Goal: Navigation & Orientation: Find specific page/section

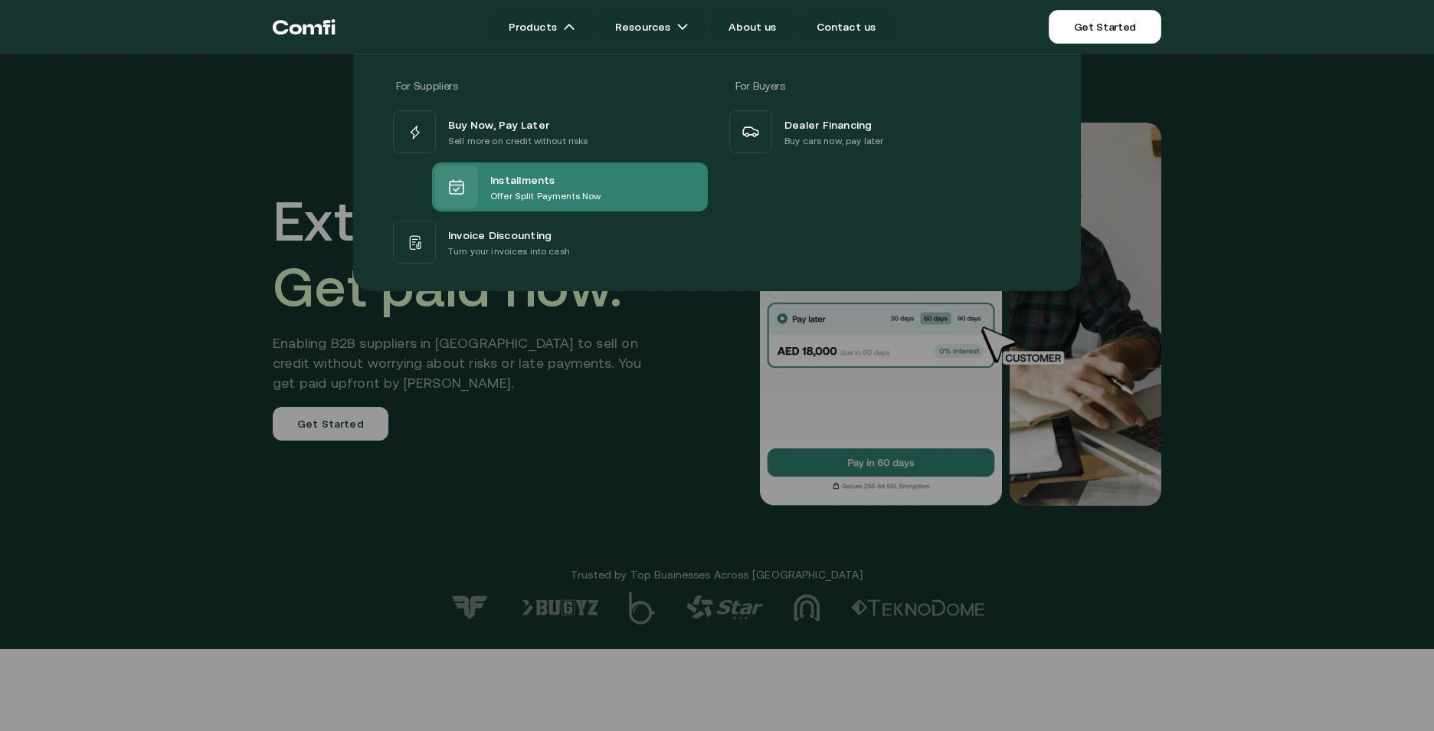
click at [514, 169] on div "Installments Offer Split Payments Now" at bounding box center [518, 187] width 166 height 43
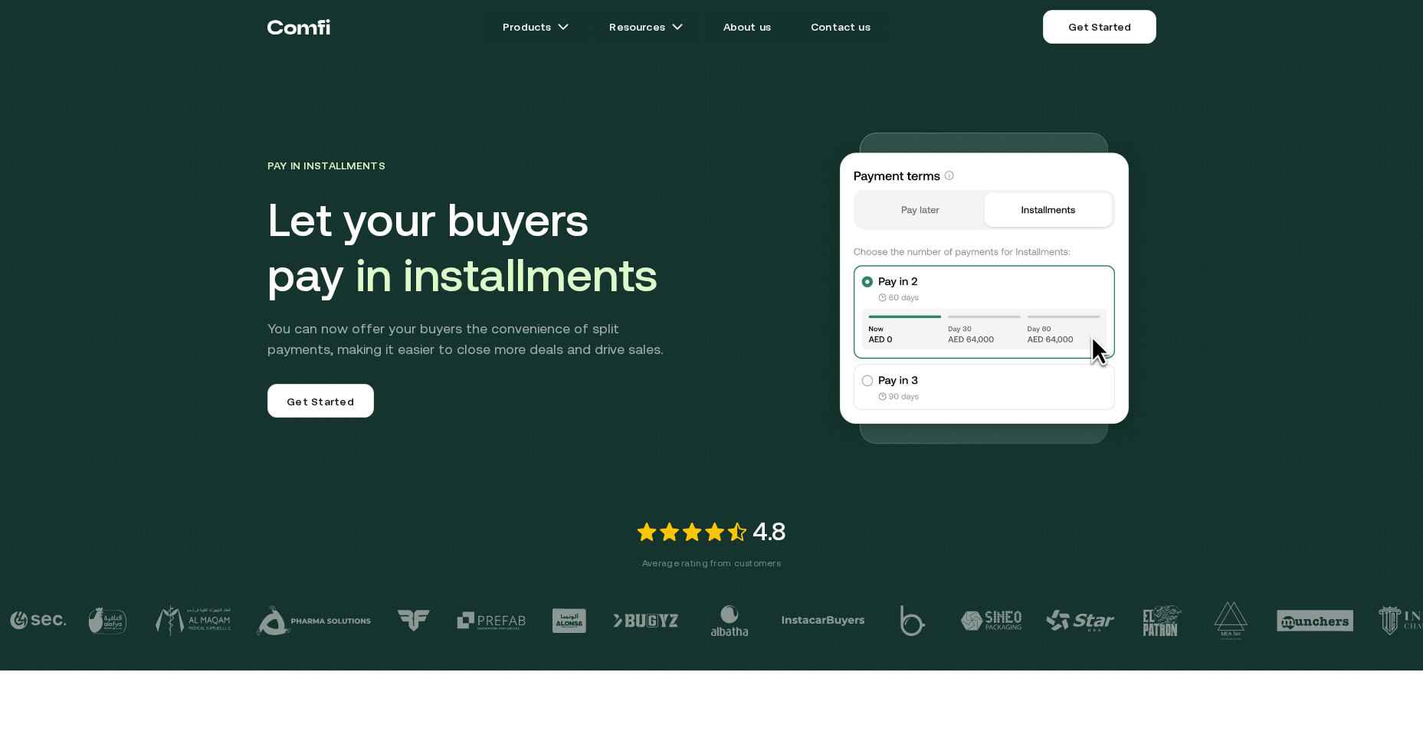
click at [875, 382] on img at bounding box center [983, 286] width 343 height 343
click at [1123, 25] on link "Get Started" at bounding box center [1099, 27] width 113 height 34
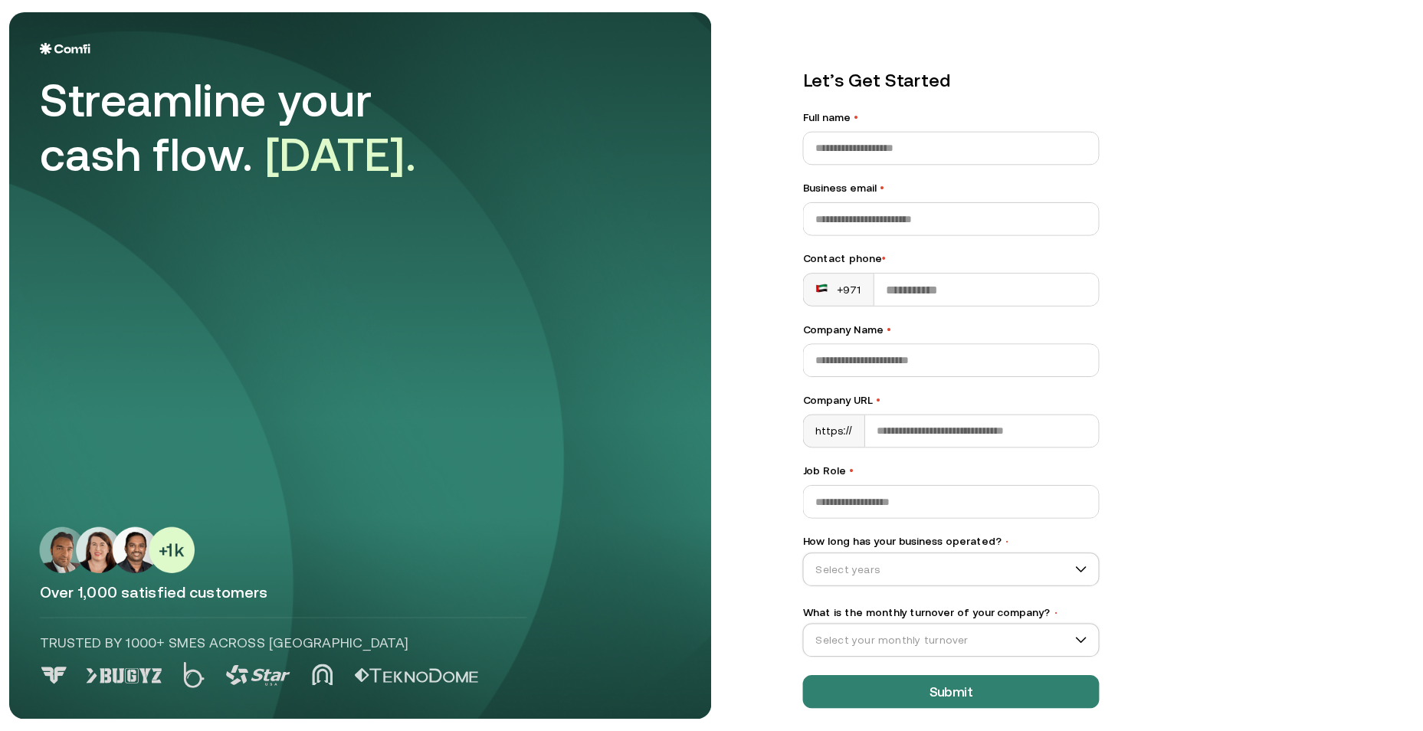
scroll to position [11, 0]
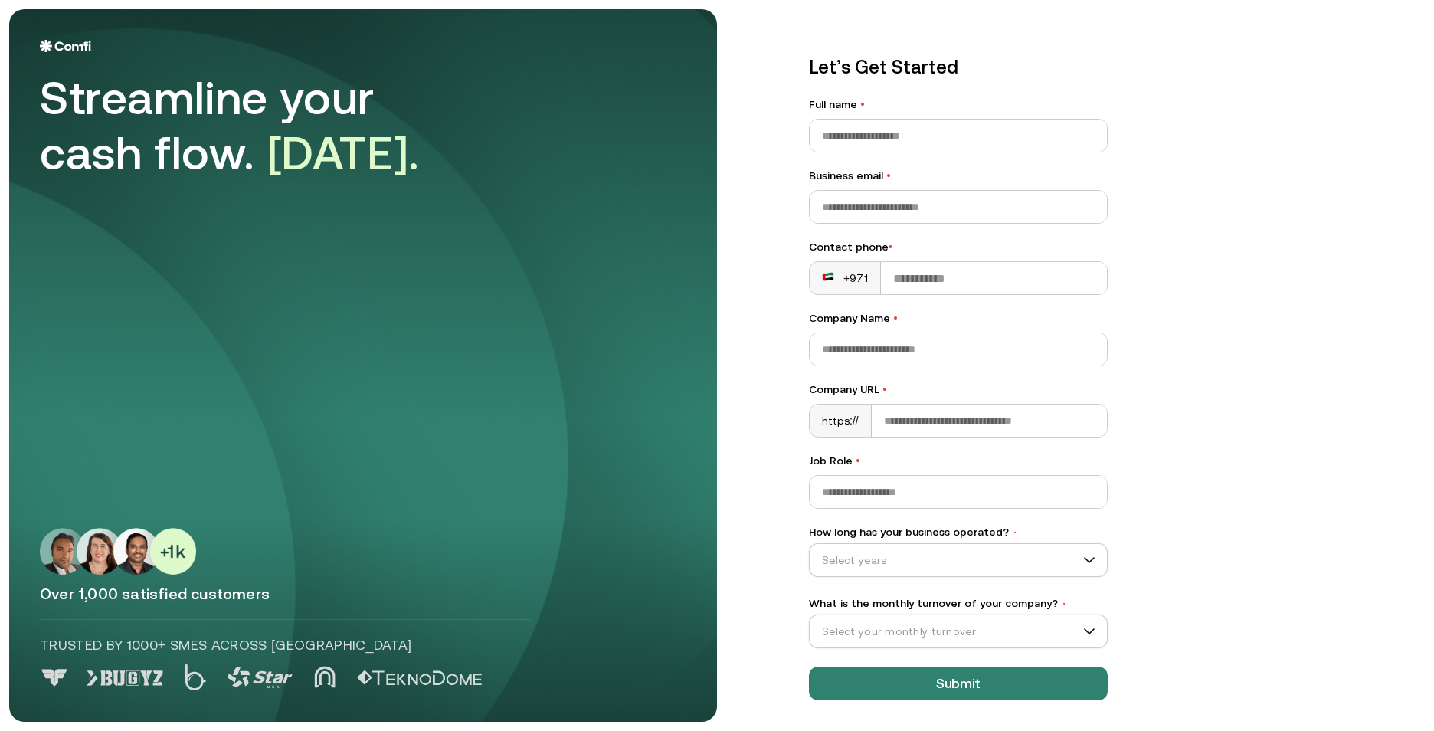
drag, startPoint x: 329, startPoint y: 660, endPoint x: 306, endPoint y: 661, distance: 22.3
click at [326, 660] on div "Over 1,000 satisfied customers Trusted by 1000+ SMEs across MENA" at bounding box center [363, 609] width 647 height 163
click at [207, 641] on p "Trusted by 1000+ SMEs across MENA" at bounding box center [285, 645] width 491 height 20
click at [129, 558] on img at bounding box center [118, 551] width 156 height 47
click at [58, 47] on img at bounding box center [65, 46] width 51 height 12
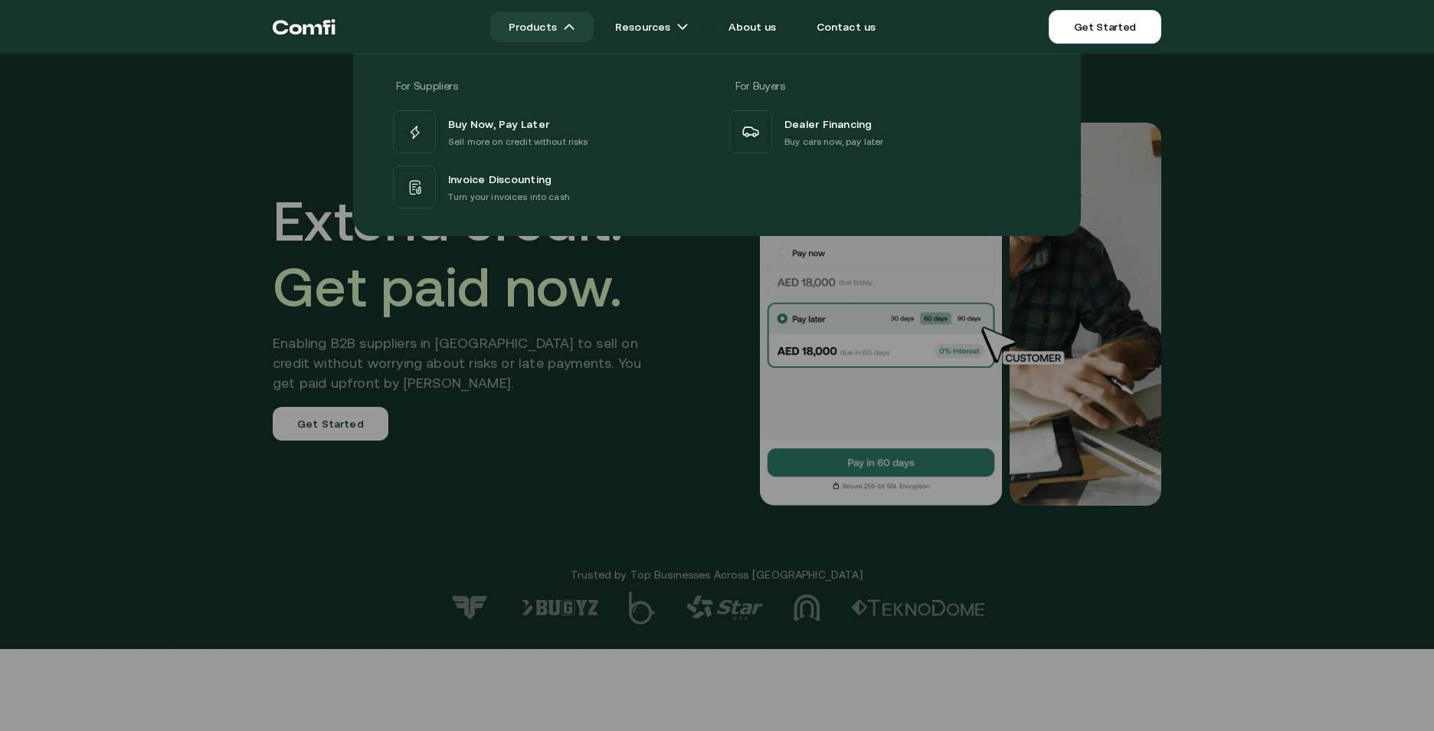
click at [575, 31] on img at bounding box center [569, 27] width 12 height 12
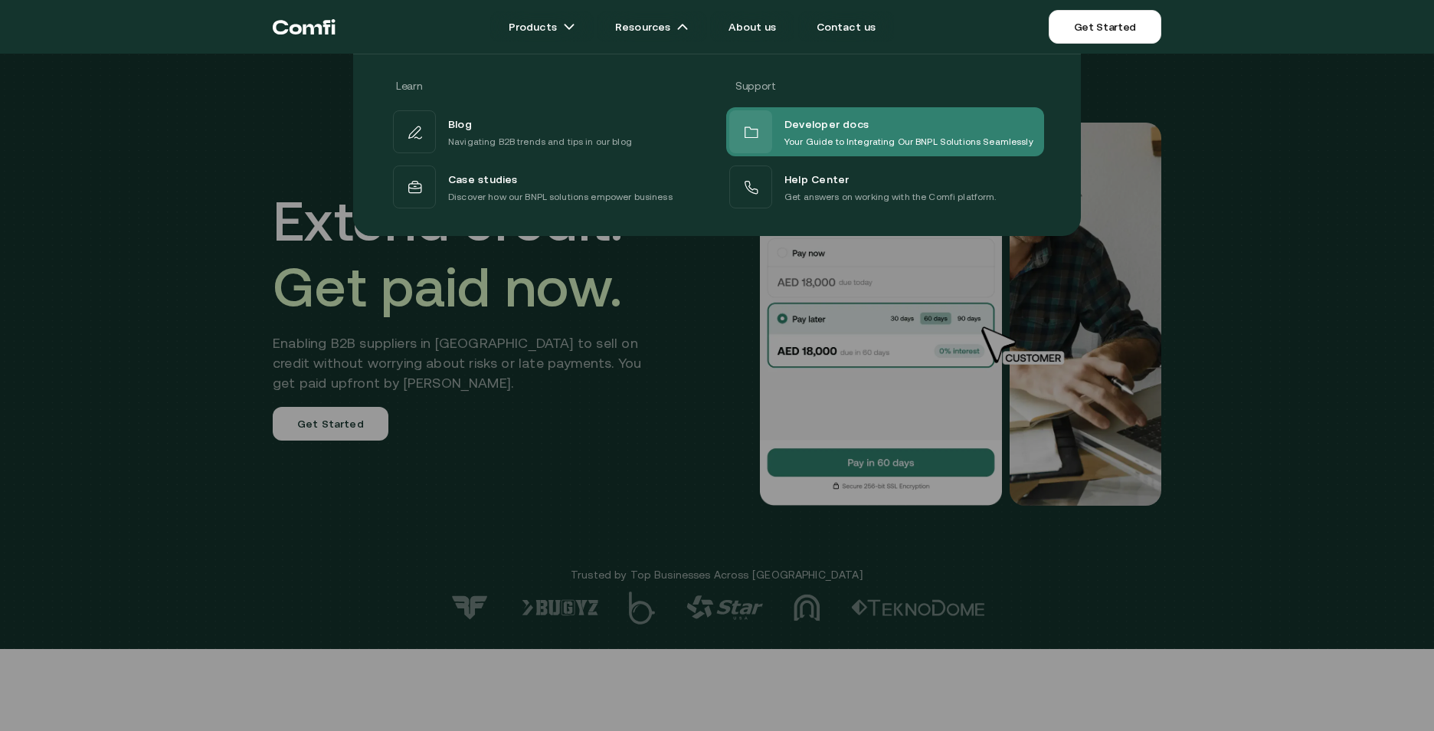
click at [828, 120] on span "Developer docs" at bounding box center [827, 124] width 84 height 20
